Goal: Find specific page/section: Find specific page/section

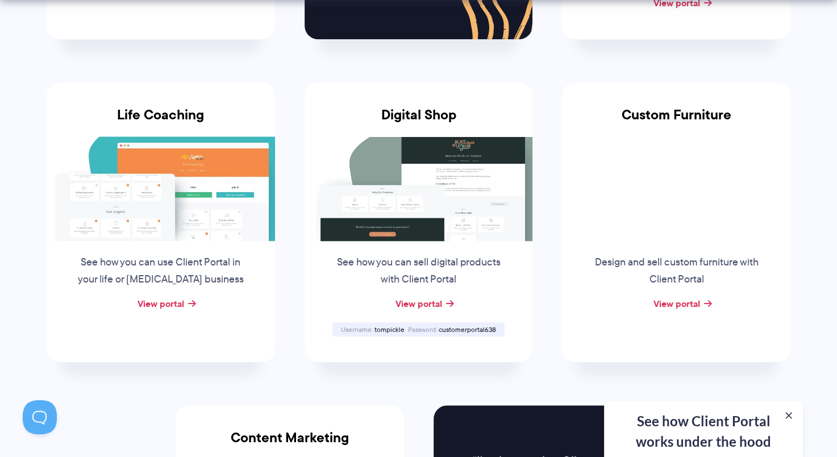
scroll to position [820, 0]
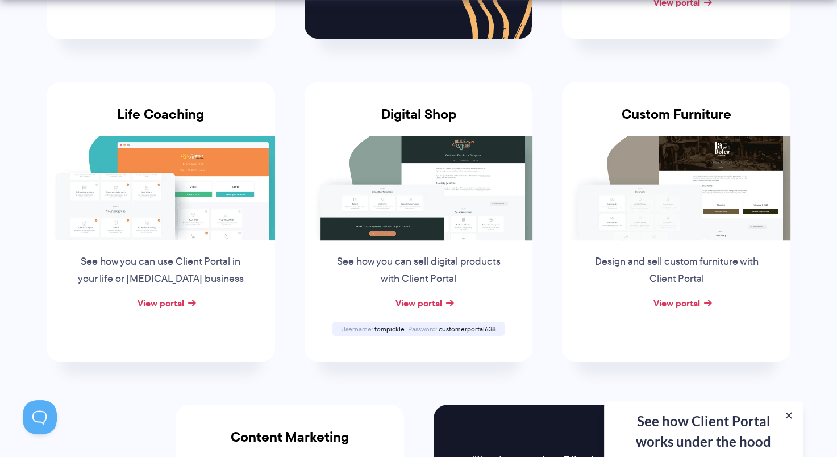
click at [673, 220] on img at bounding box center [676, 188] width 229 height 105
click at [703, 230] on img at bounding box center [676, 188] width 229 height 105
click at [672, 309] on div "View portal" at bounding box center [676, 303] width 229 height 17
click at [678, 297] on link "View portal" at bounding box center [676, 303] width 47 height 14
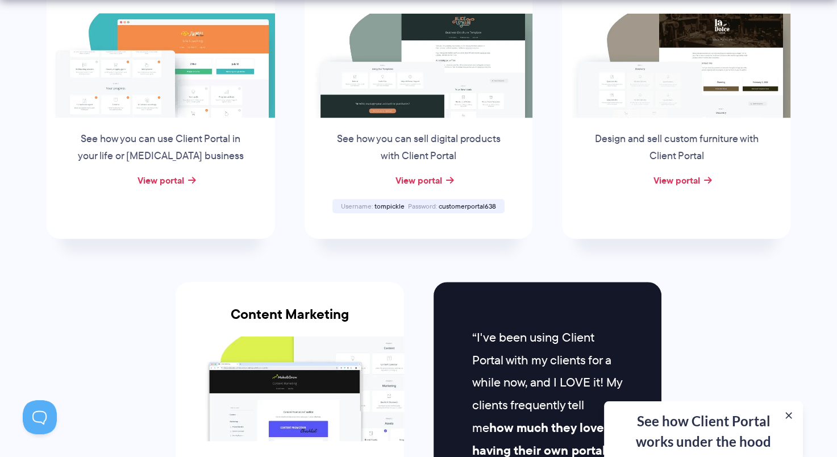
scroll to position [944, 0]
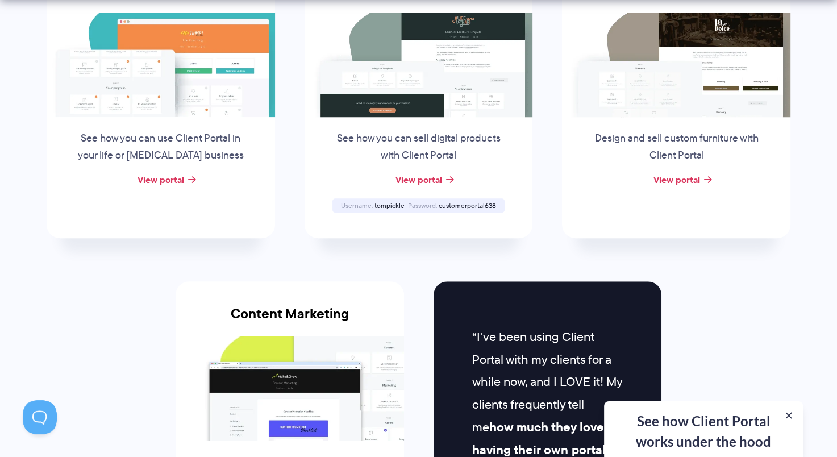
click at [537, 48] on li "Digital Shop See how you can sell digital products with Client Portal View port…" at bounding box center [419, 98] width 258 height 323
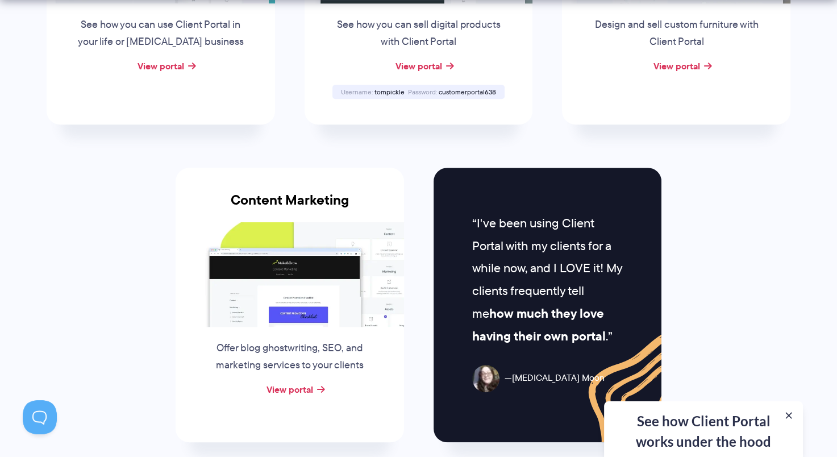
scroll to position [1068, 0]
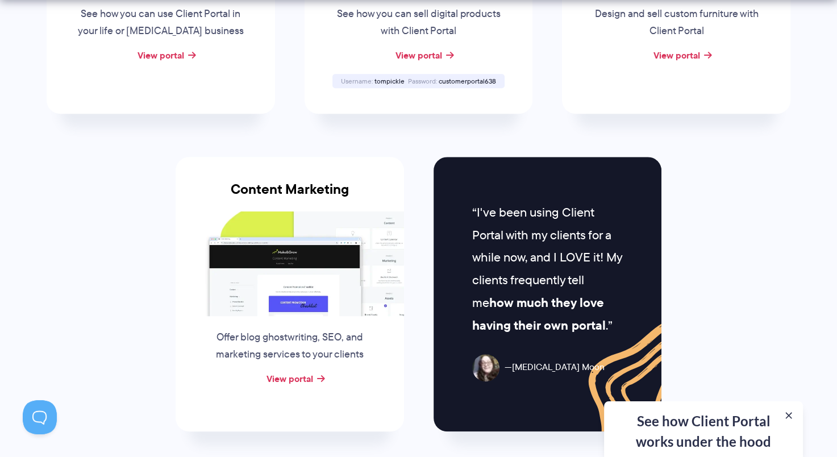
click at [313, 371] on div "View portal" at bounding box center [290, 379] width 229 height 17
click at [308, 375] on link "View portal" at bounding box center [290, 379] width 47 height 14
click at [430, 50] on link "View portal" at bounding box center [418, 55] width 47 height 14
drag, startPoint x: 374, startPoint y: 78, endPoint x: 402, endPoint y: 80, distance: 28.4
click at [402, 80] on div "Username [PERSON_NAME]" at bounding box center [372, 80] width 67 height 7
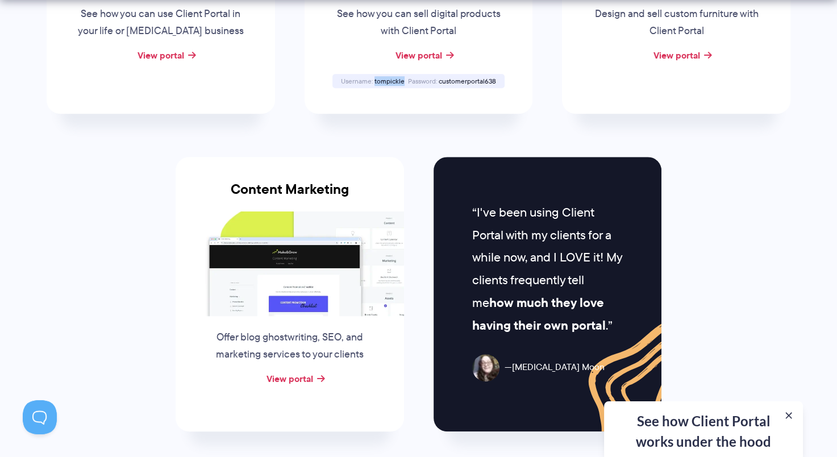
copy span "tompickle"
drag, startPoint x: 439, startPoint y: 77, endPoint x: 498, endPoint y: 75, distance: 59.2
click at [498, 75] on div "Username tompickle Password [SECURITY_DATA]" at bounding box center [419, 81] width 172 height 14
copy span "customerportal638"
